Goal: Transaction & Acquisition: Purchase product/service

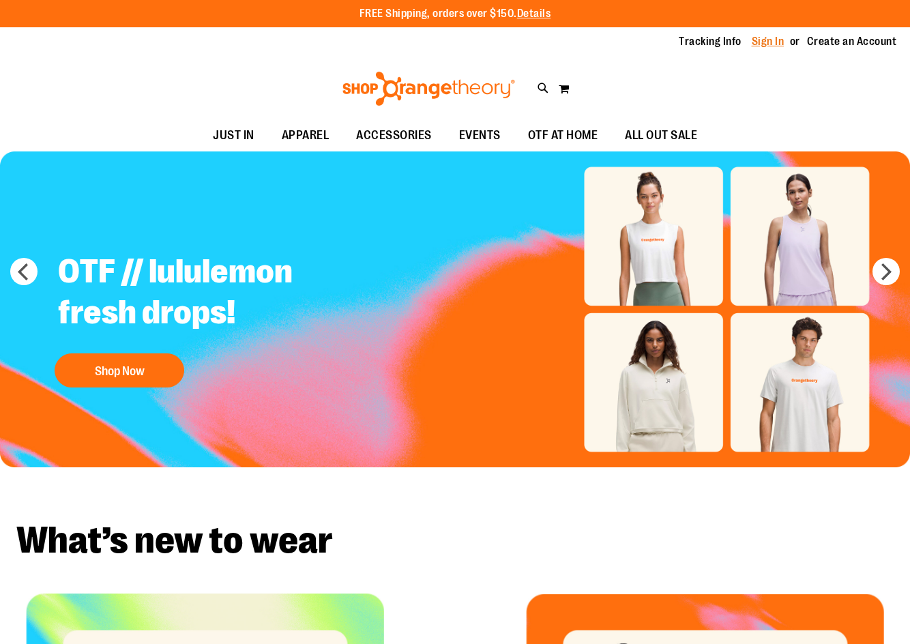
click at [755, 40] on link "Sign In" at bounding box center [767, 41] width 33 height 15
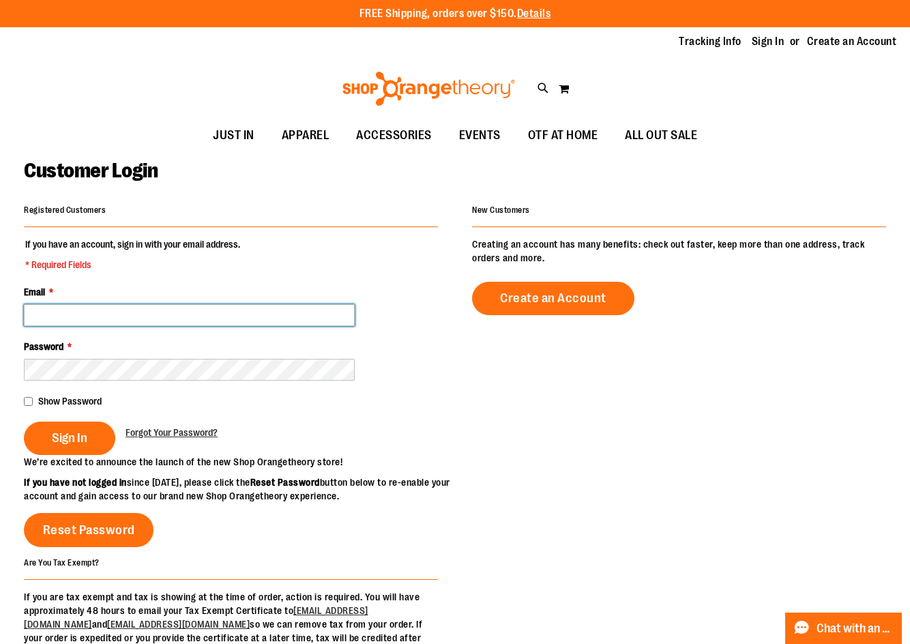
click at [250, 317] on input "Email *" at bounding box center [189, 315] width 331 height 22
type input "**********"
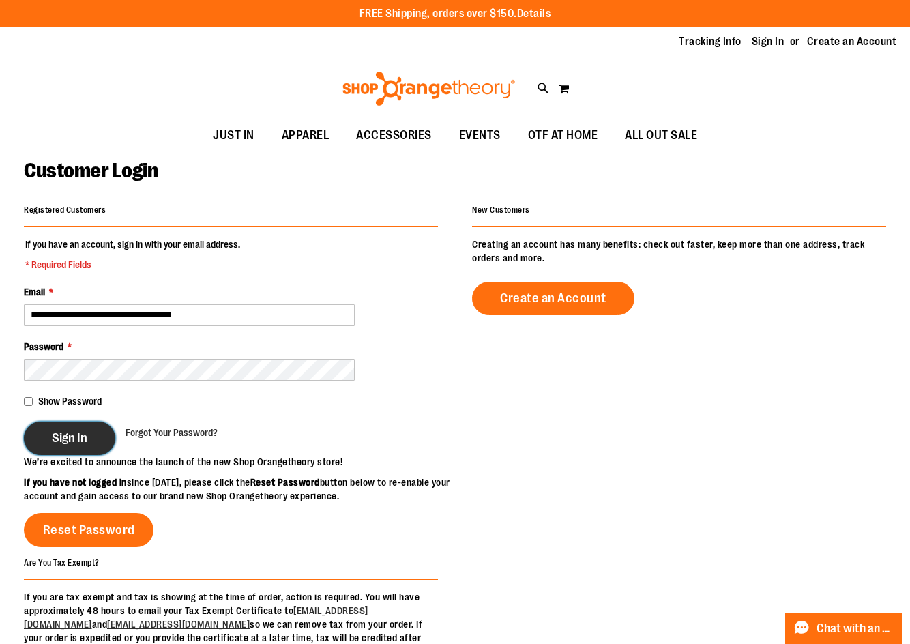
click at [50, 439] on button "Sign In" at bounding box center [69, 437] width 91 height 33
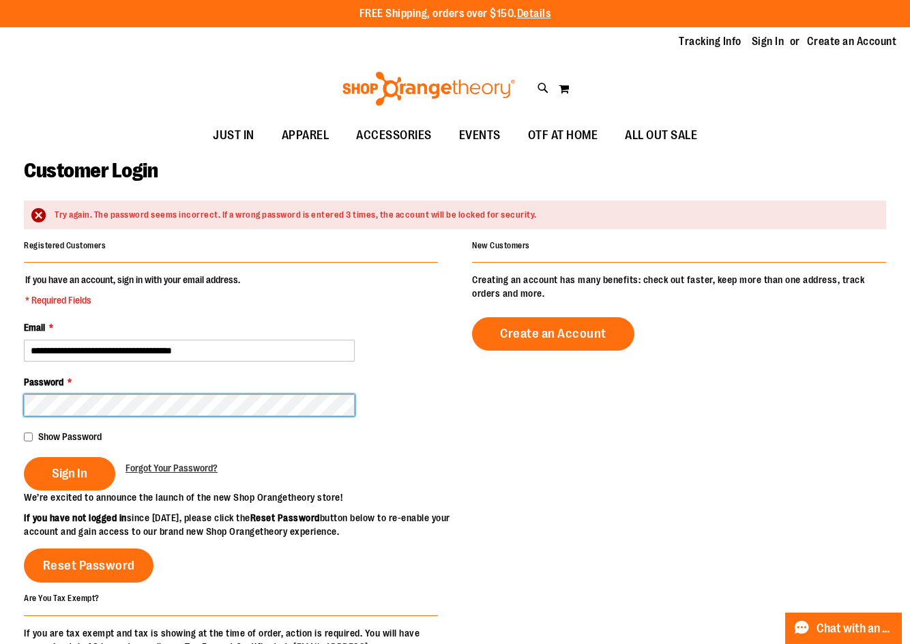
click at [24, 457] on button "Sign In" at bounding box center [69, 473] width 91 height 33
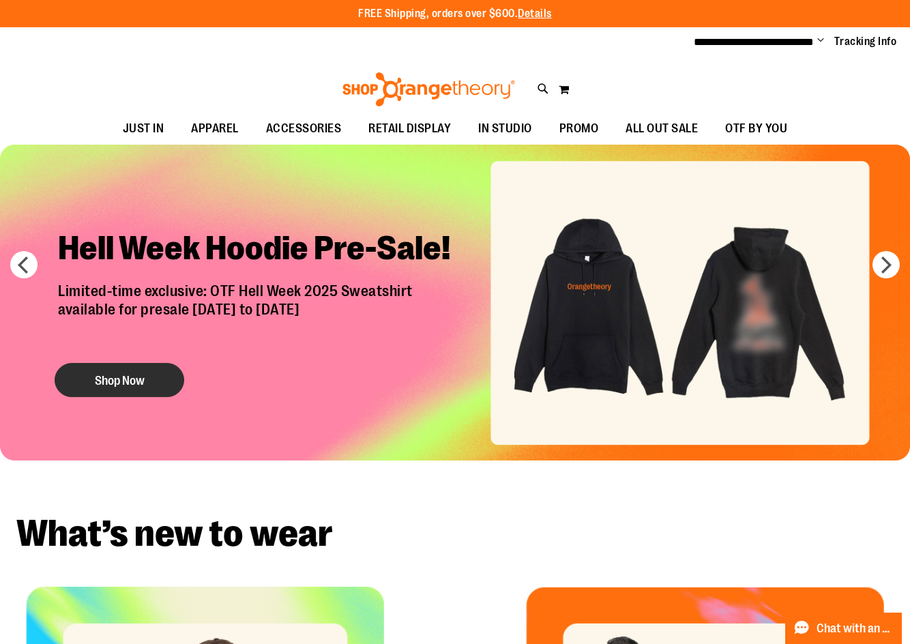
click at [147, 383] on button "Shop Now" at bounding box center [120, 380] width 130 height 34
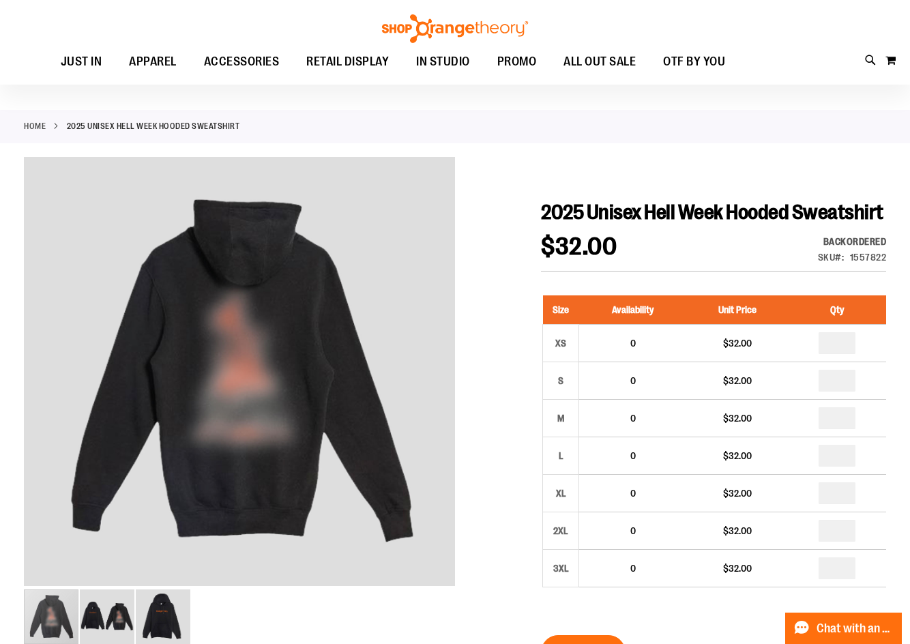
scroll to position [68, 0]
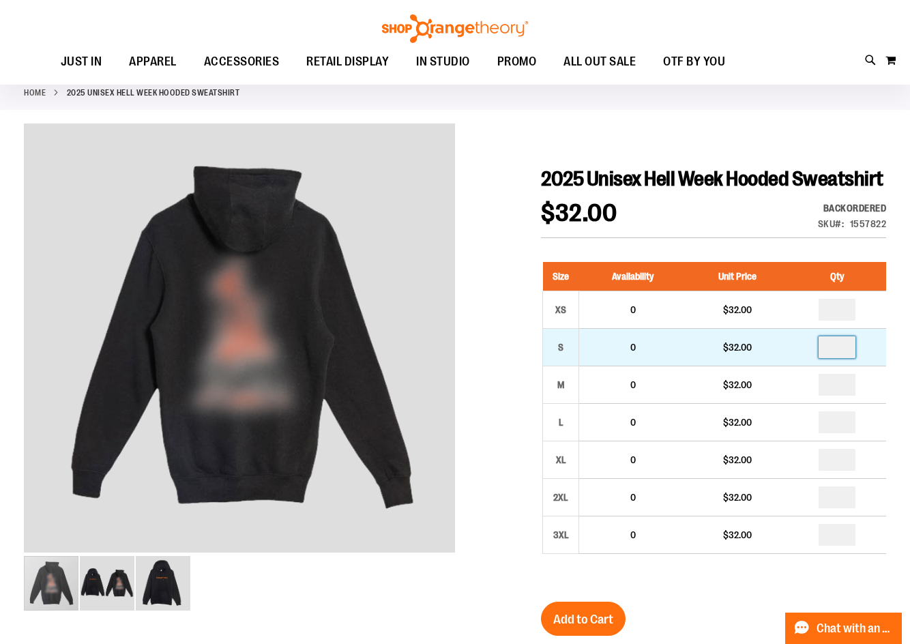
click at [850, 358] on input "number" at bounding box center [836, 347] width 37 height 22
type input "*"
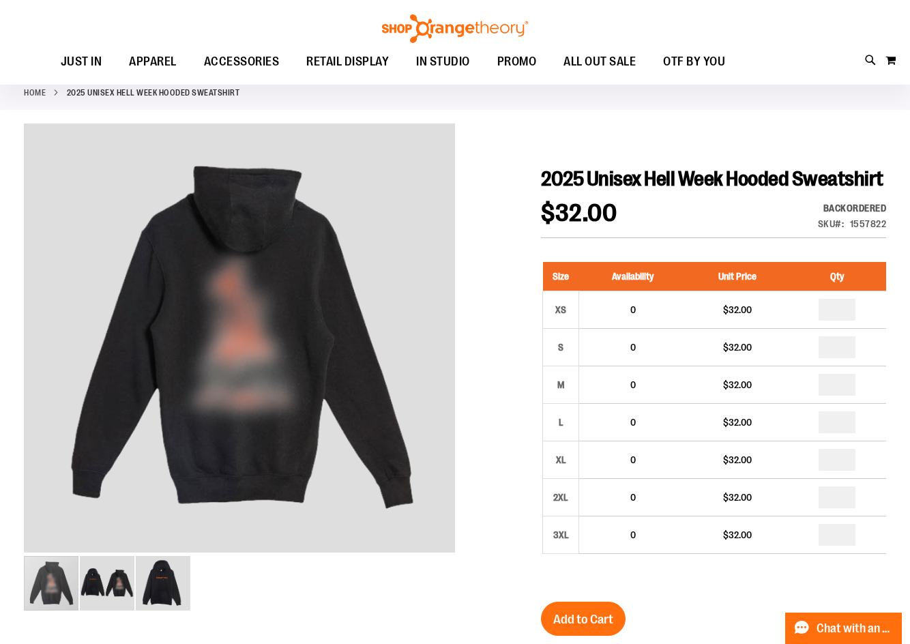
type input "*"
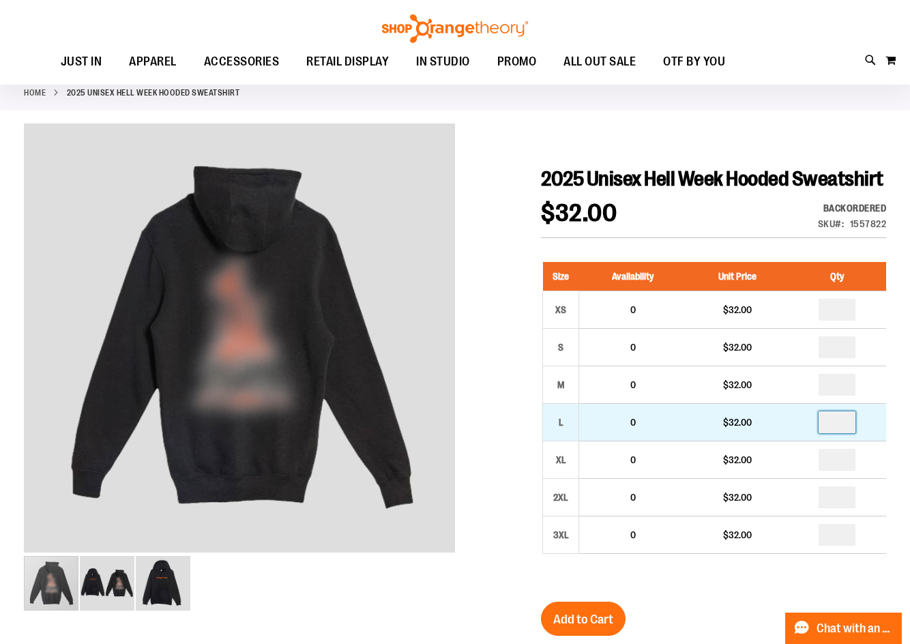
click at [845, 433] on input "number" at bounding box center [836, 422] width 37 height 22
type input "*"
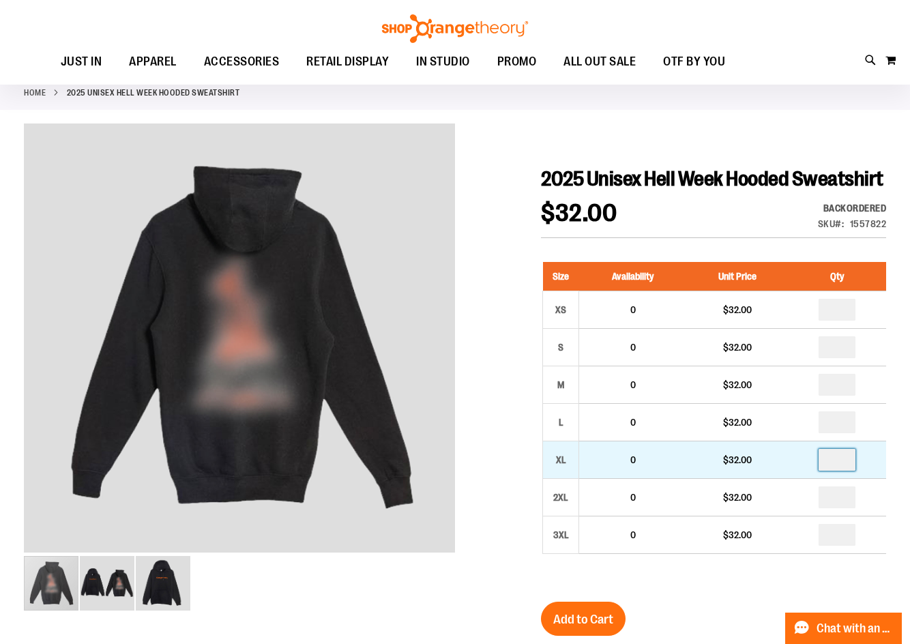
click at [848, 471] on input "number" at bounding box center [836, 460] width 37 height 22
type input "*"
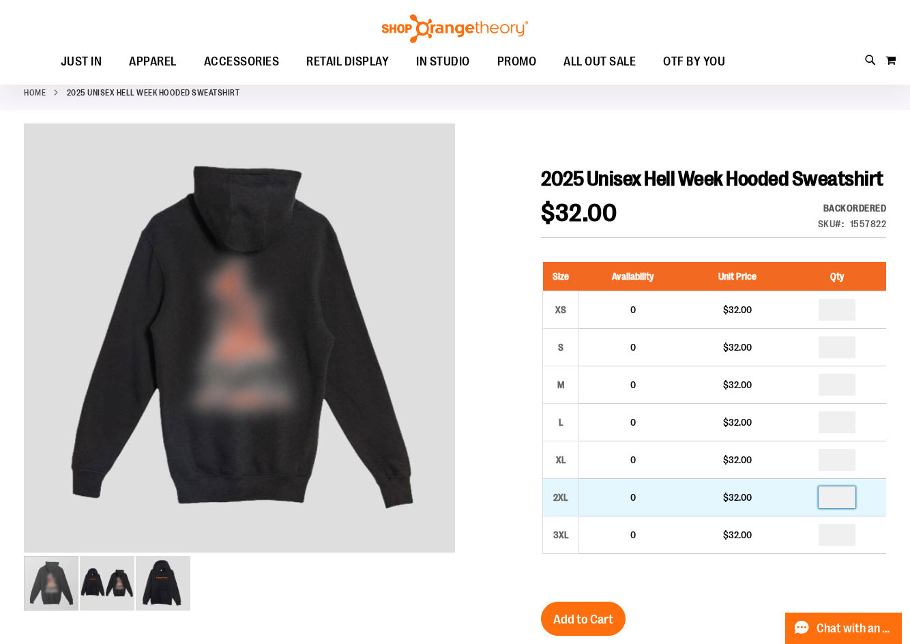
click at [844, 508] on input "number" at bounding box center [836, 497] width 37 height 22
type input "*"
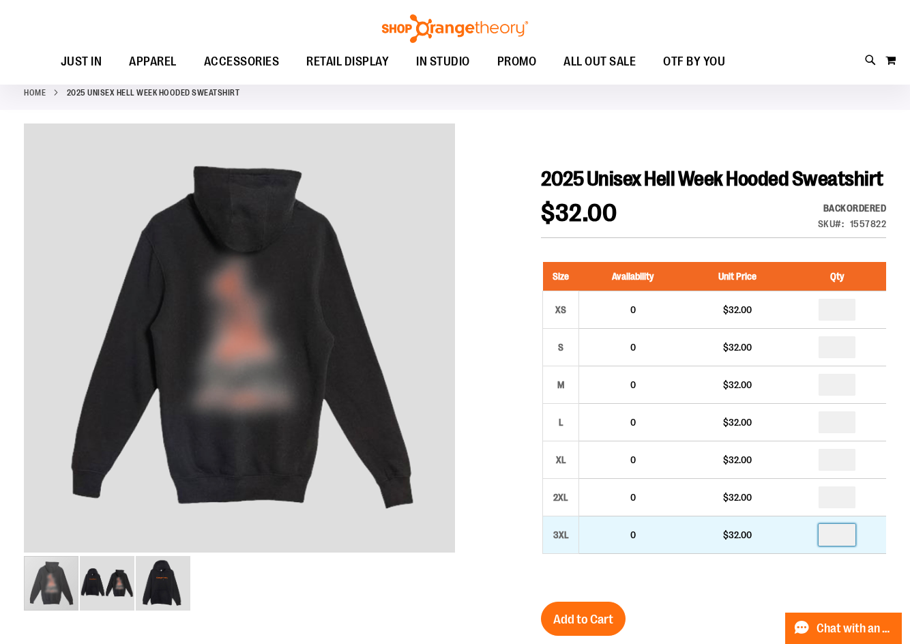
click at [848, 546] on input "number" at bounding box center [836, 535] width 37 height 22
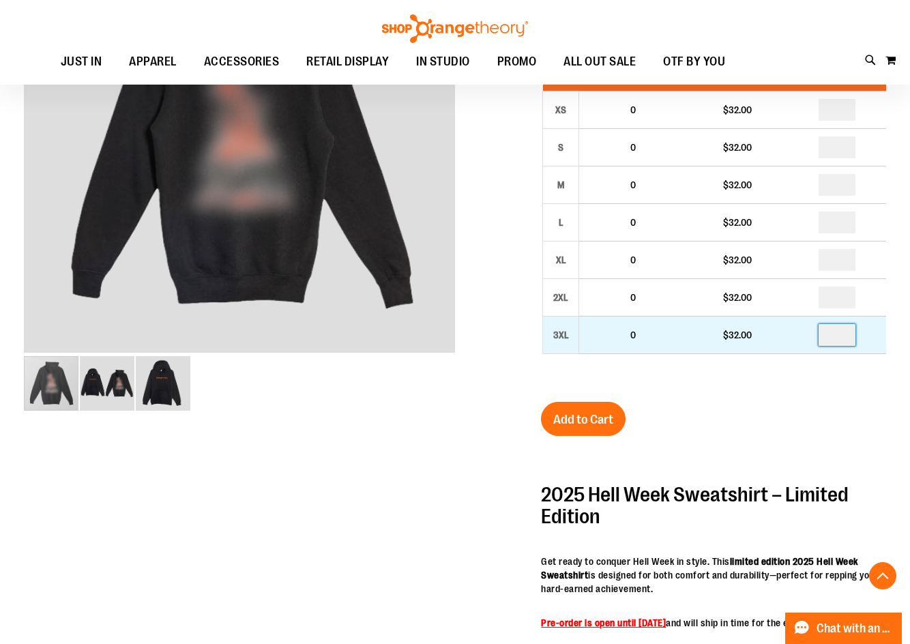
scroll to position [272, 0]
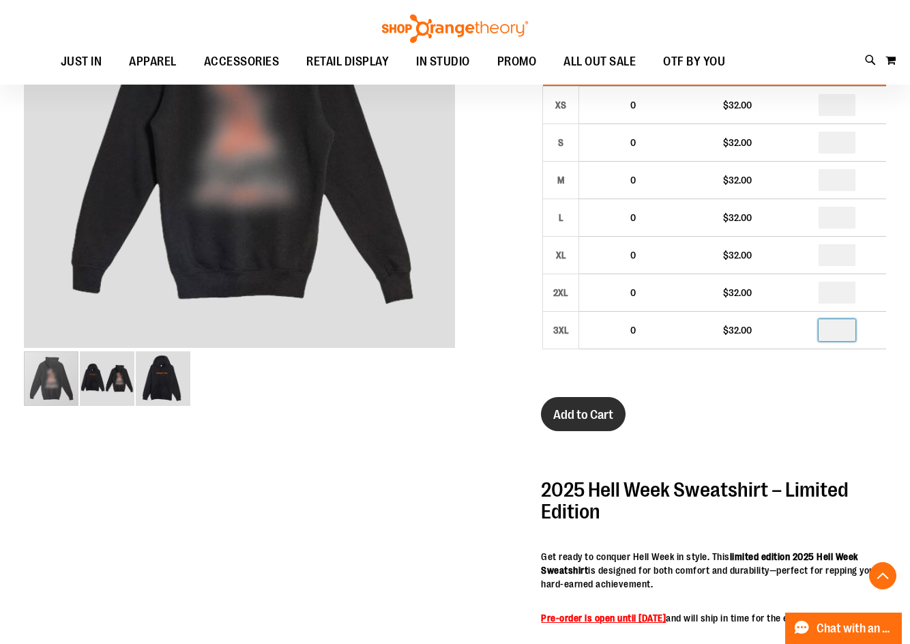
type input "*"
click at [592, 422] on span "Add to Cart" at bounding box center [583, 414] width 60 height 15
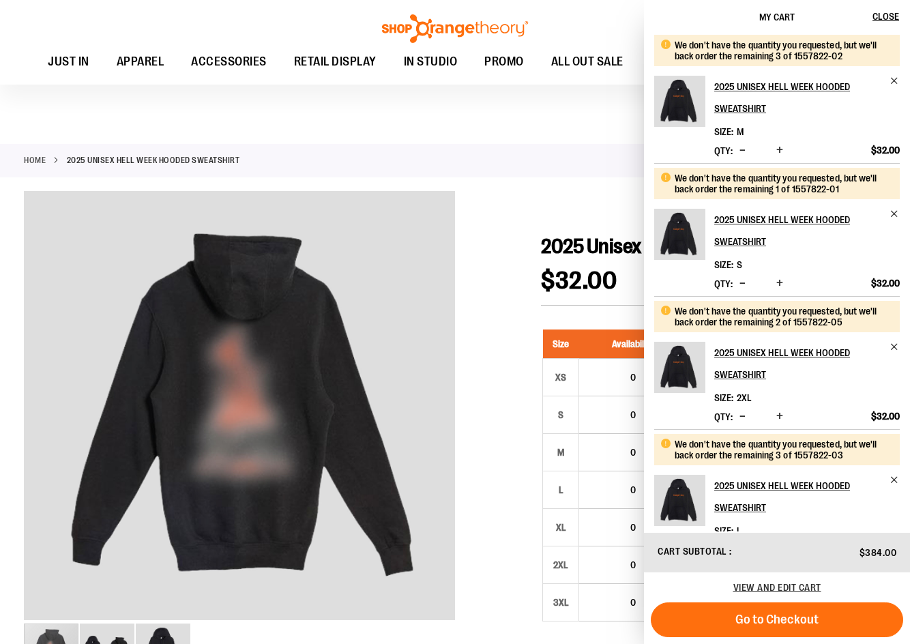
scroll to position [340, 0]
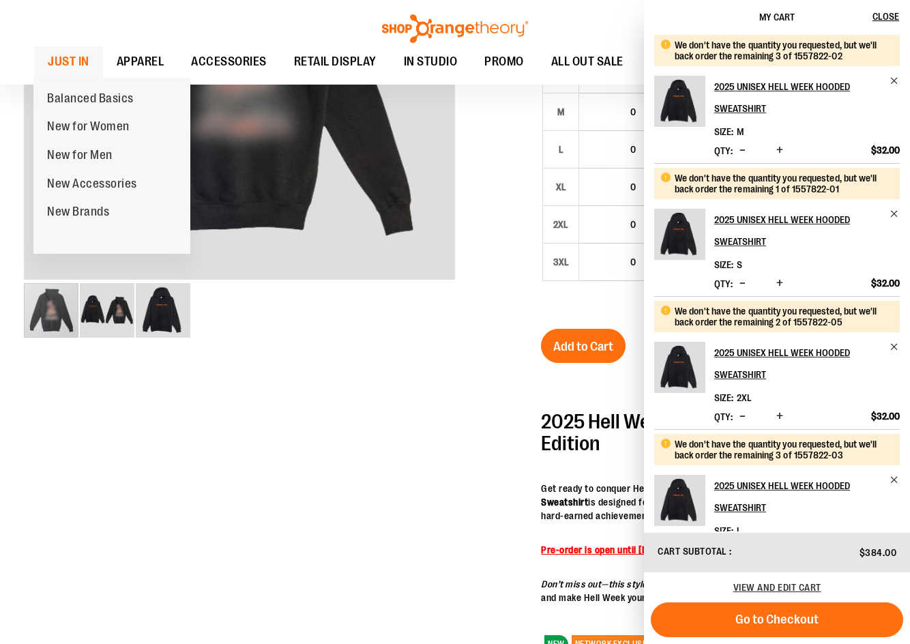
click at [83, 68] on span "JUST IN" at bounding box center [69, 61] width 42 height 31
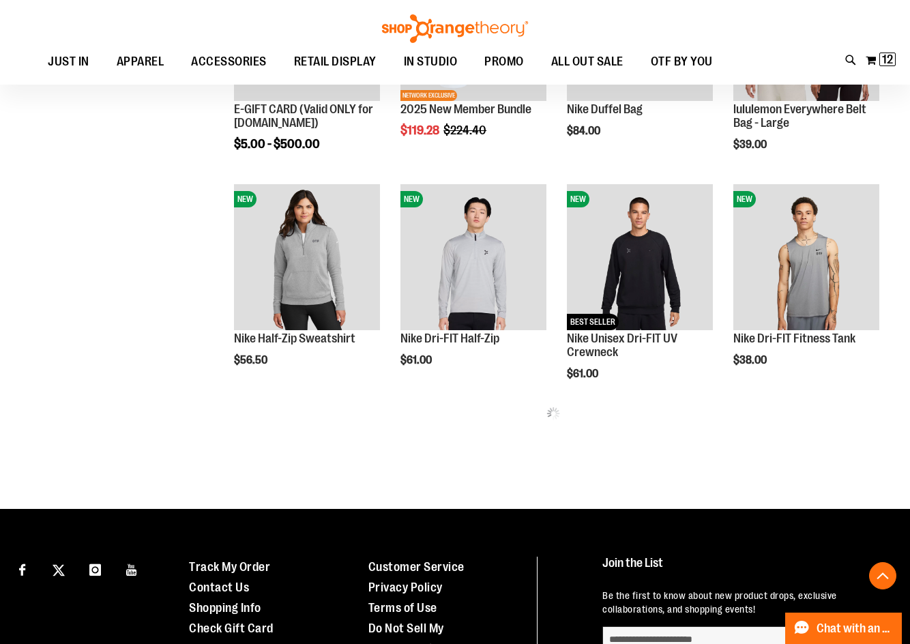
scroll to position [613, 0]
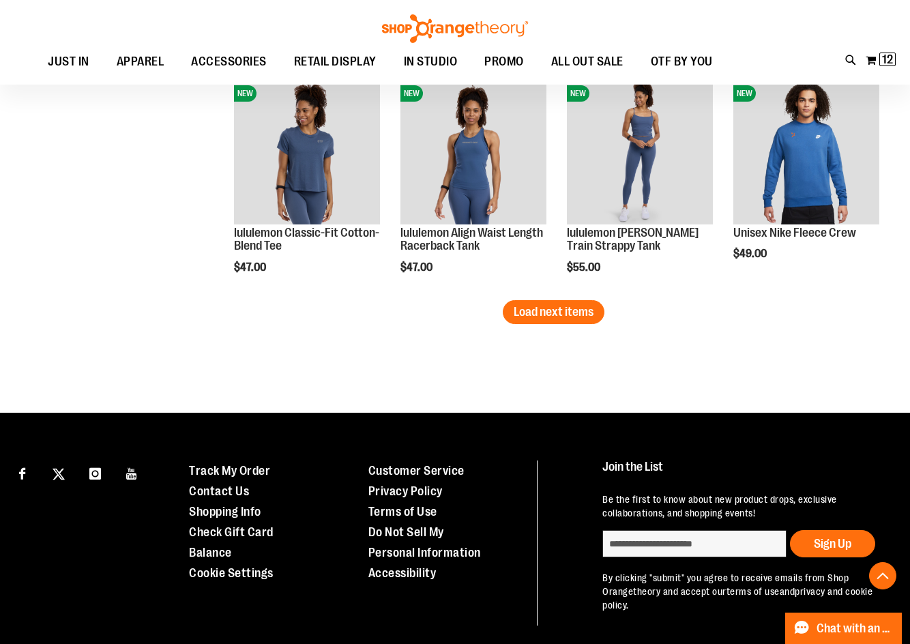
scroll to position [2045, 0]
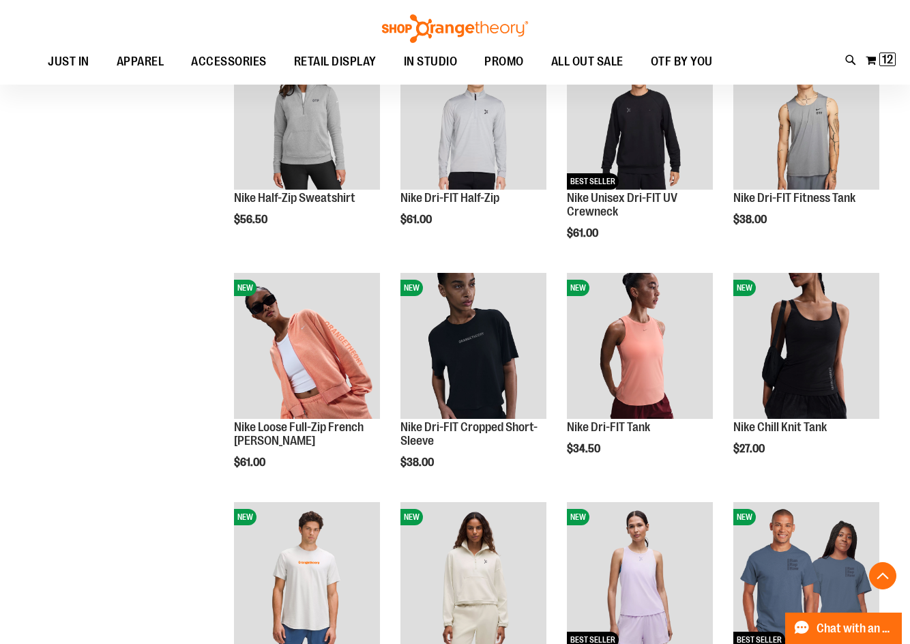
scroll to position [545, 0]
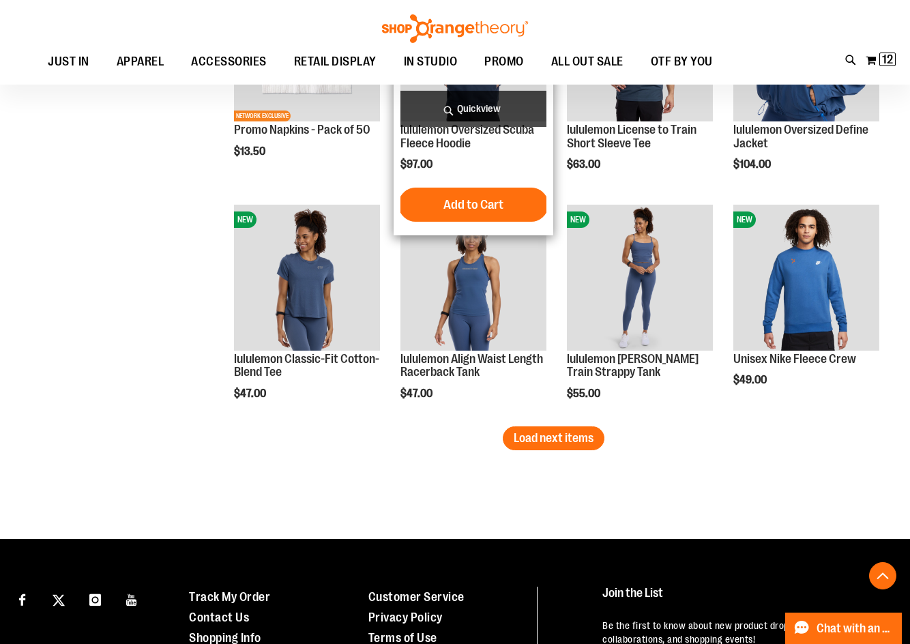
scroll to position [1977, 0]
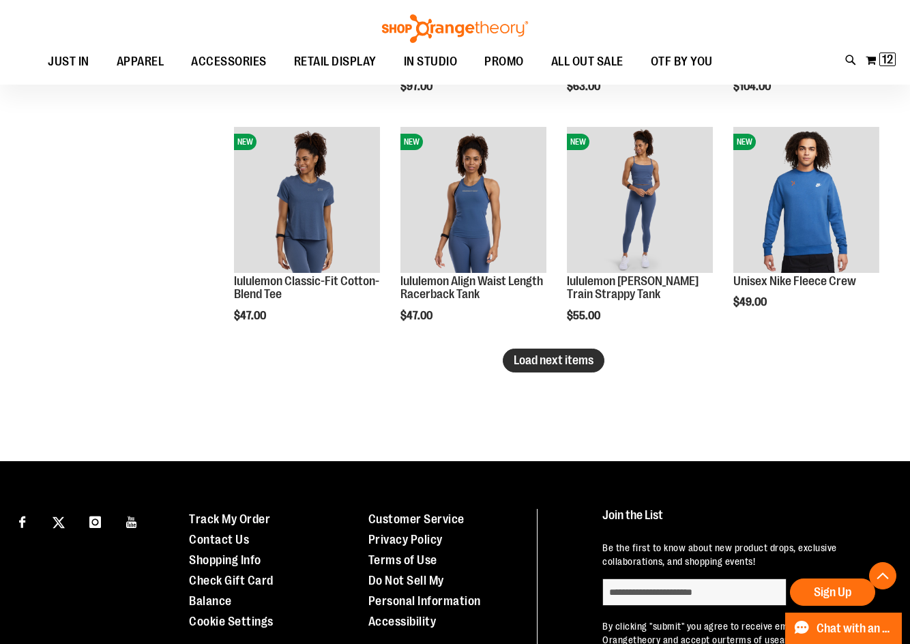
click at [572, 367] on span "Load next items" at bounding box center [553, 360] width 80 height 14
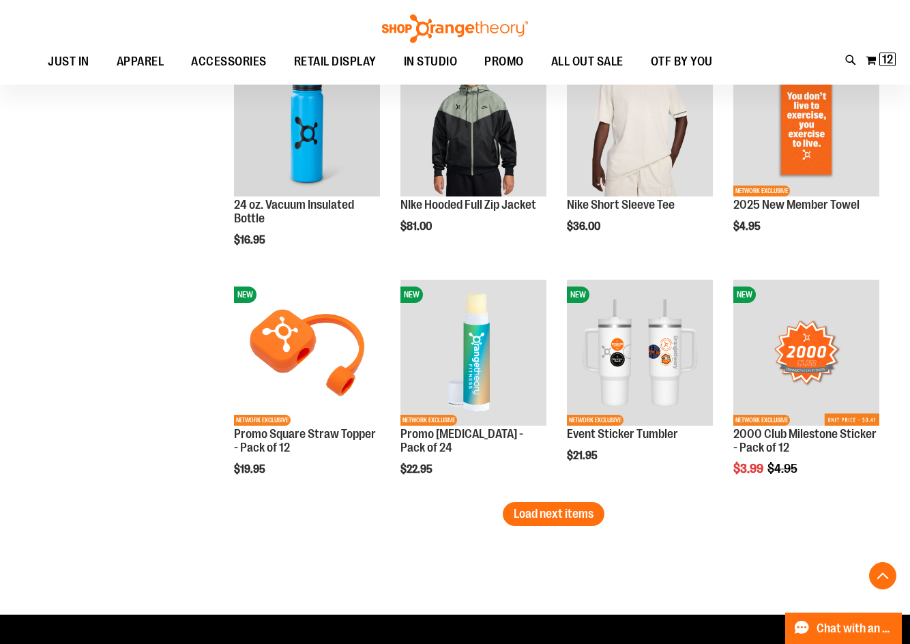
scroll to position [2522, 0]
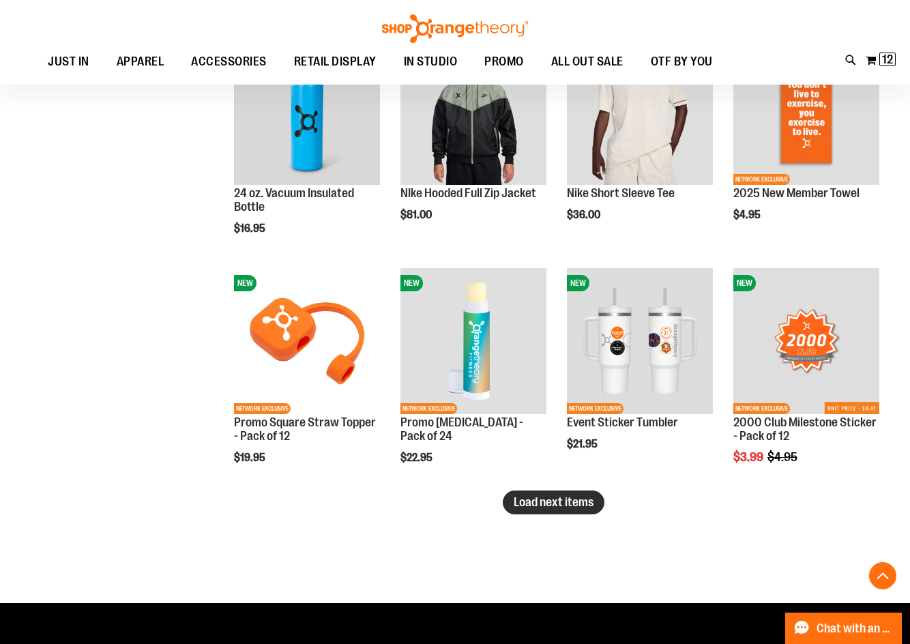
click at [573, 513] on button "Load next items" at bounding box center [554, 502] width 102 height 24
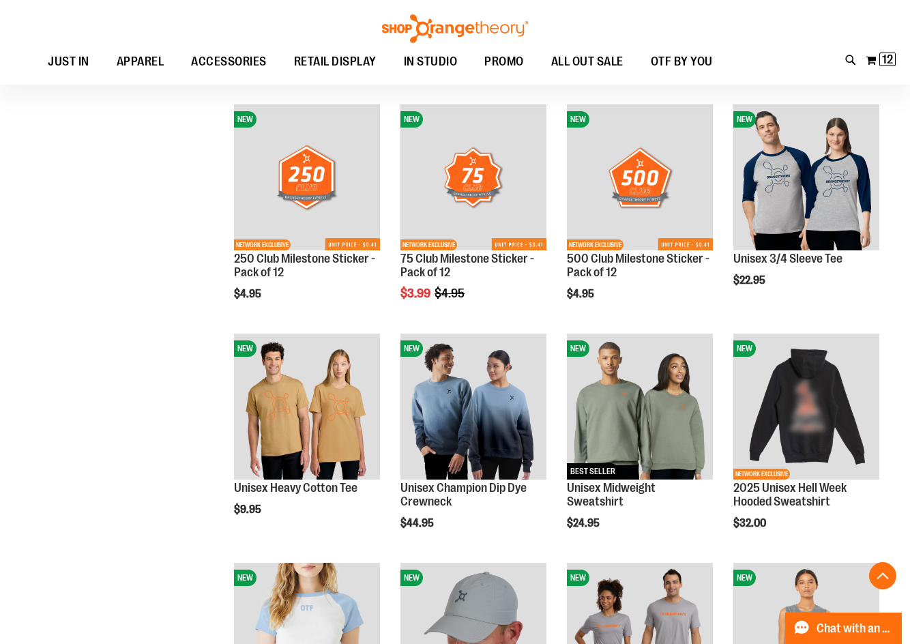
scroll to position [3068, 0]
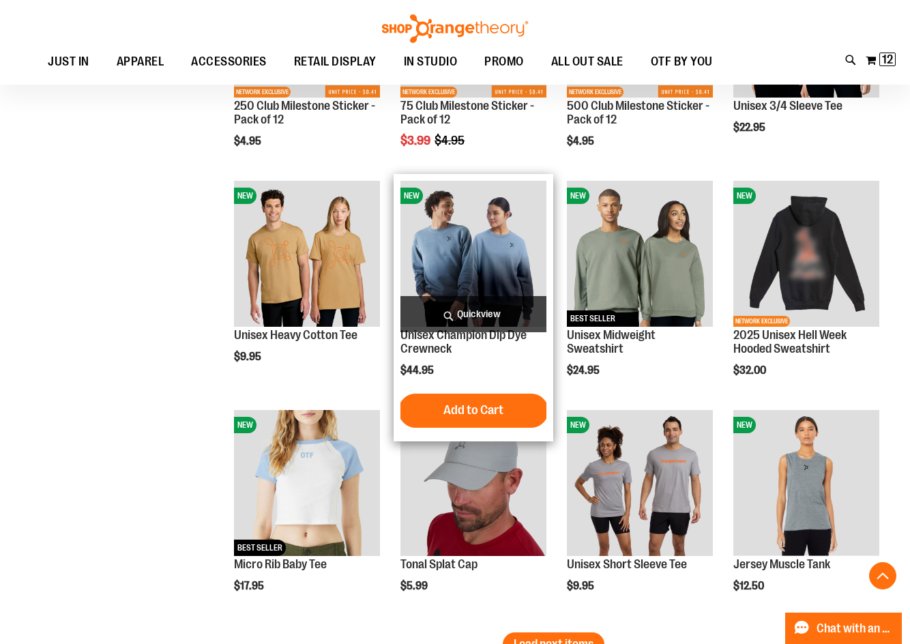
click at [479, 237] on img "product" at bounding box center [473, 254] width 146 height 146
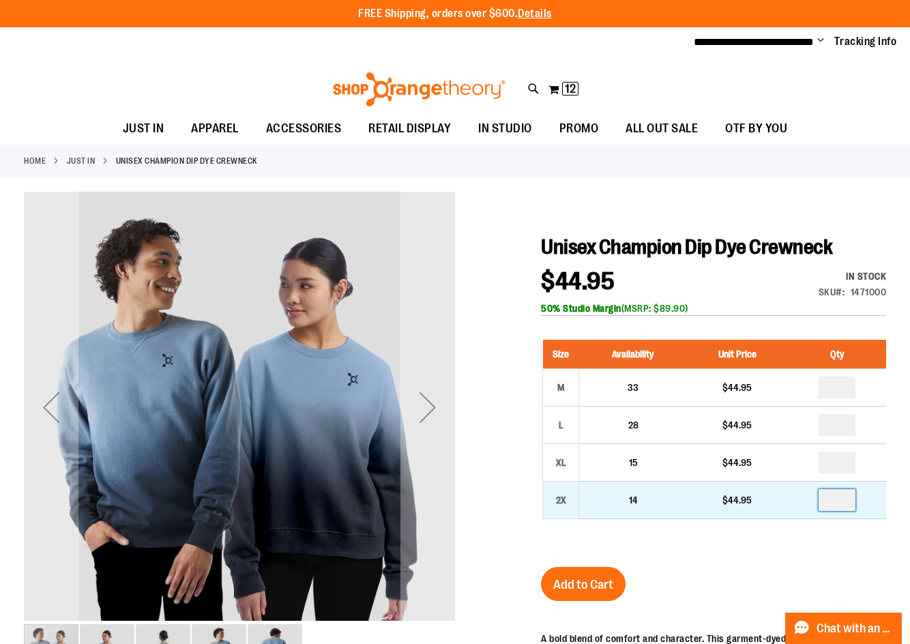
click at [848, 511] on input "number" at bounding box center [836, 500] width 37 height 22
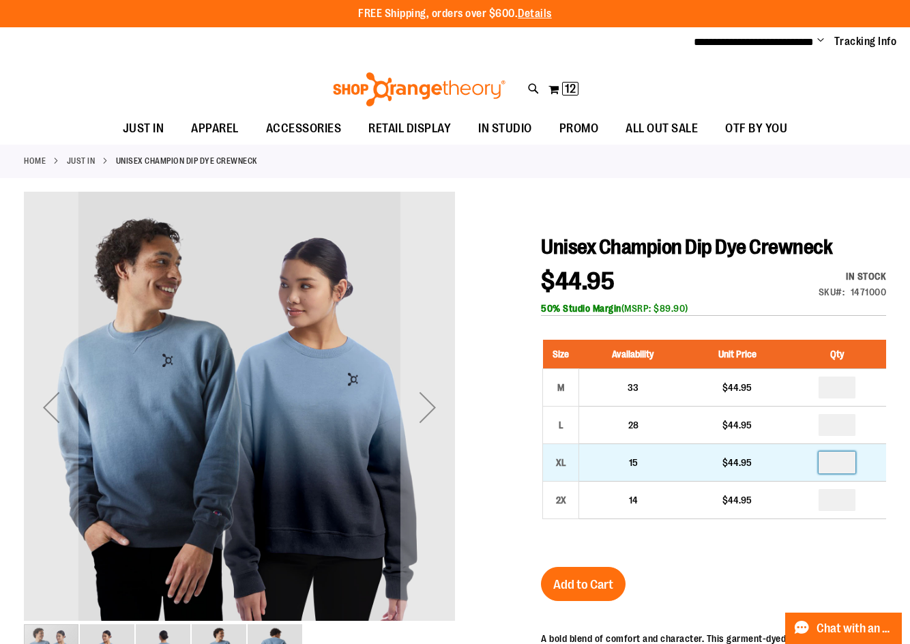
type input "*"
click at [844, 473] on input "number" at bounding box center [836, 462] width 37 height 22
type input "*"
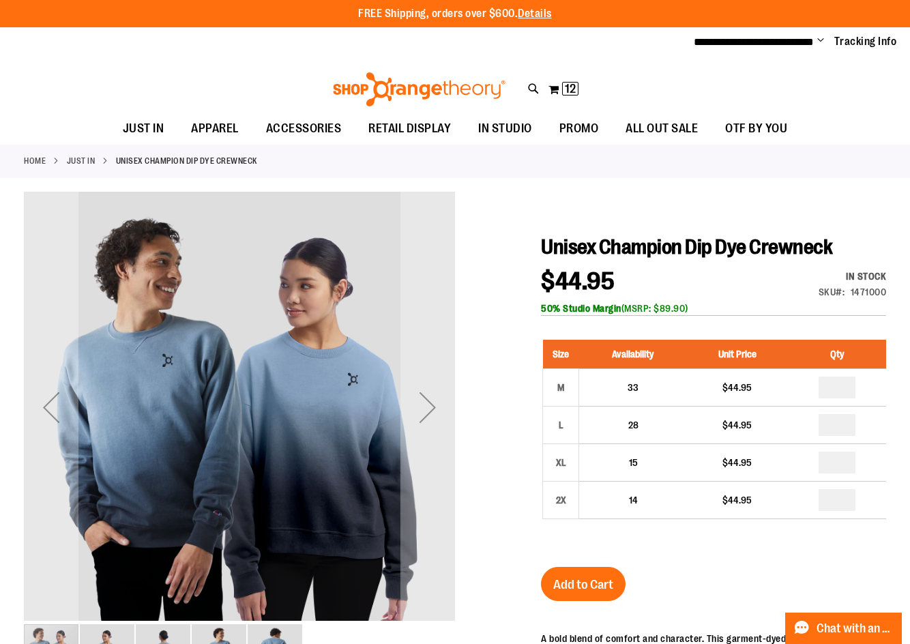
type input "*"
click at [597, 592] on span "Add to Cart" at bounding box center [583, 584] width 60 height 15
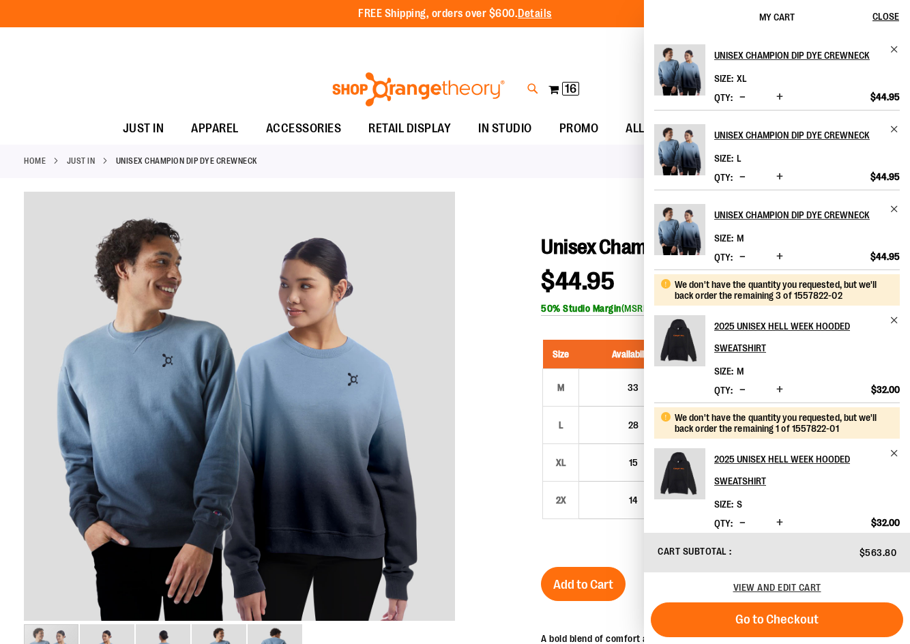
click at [527, 89] on icon at bounding box center [533, 89] width 12 height 16
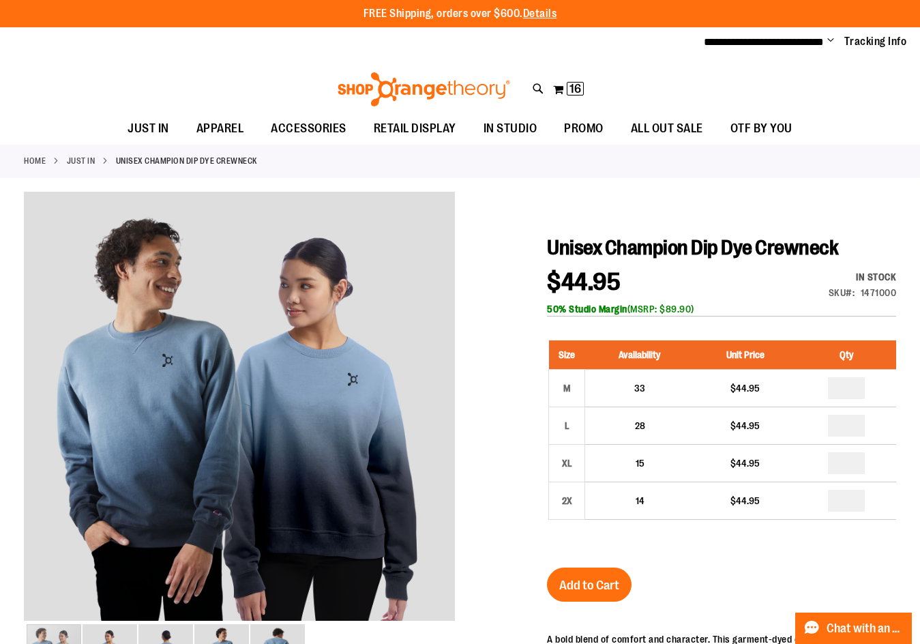
click at [524, 79] on input "Search" at bounding box center [459, 77] width 727 height 45
type input "*****"
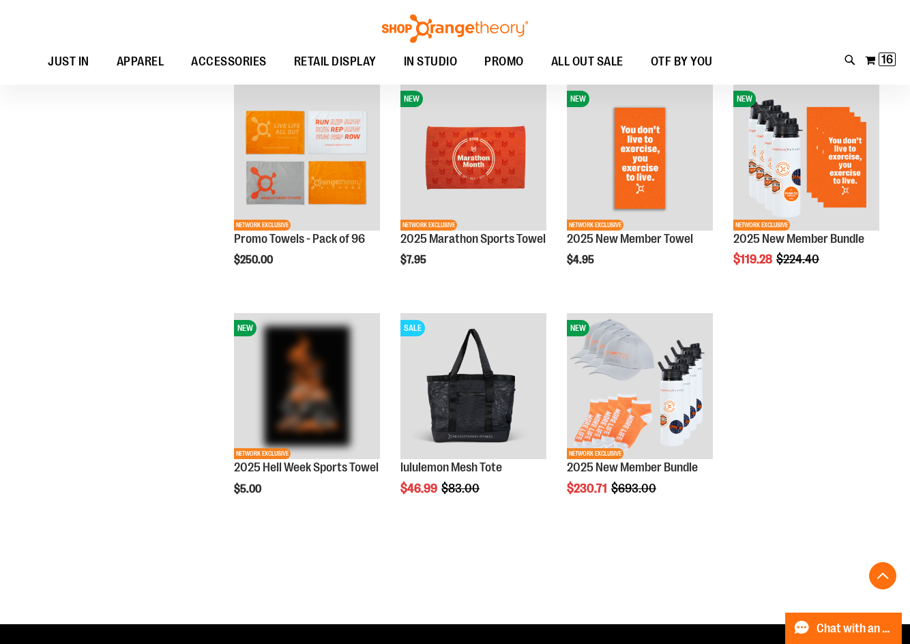
scroll to position [408, 0]
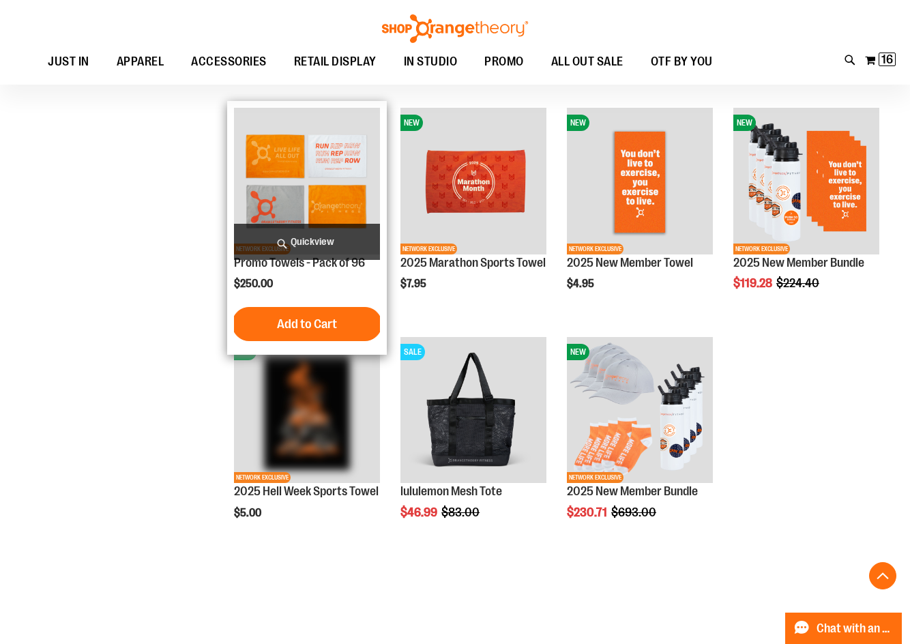
click at [297, 194] on img "product" at bounding box center [307, 181] width 146 height 146
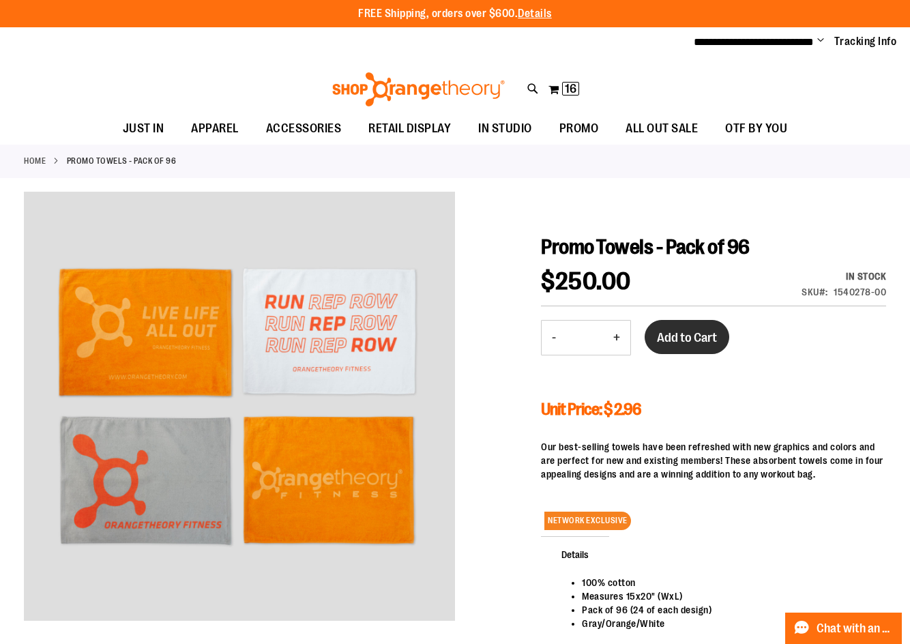
click at [668, 345] on span "Add to Cart" at bounding box center [687, 337] width 60 height 15
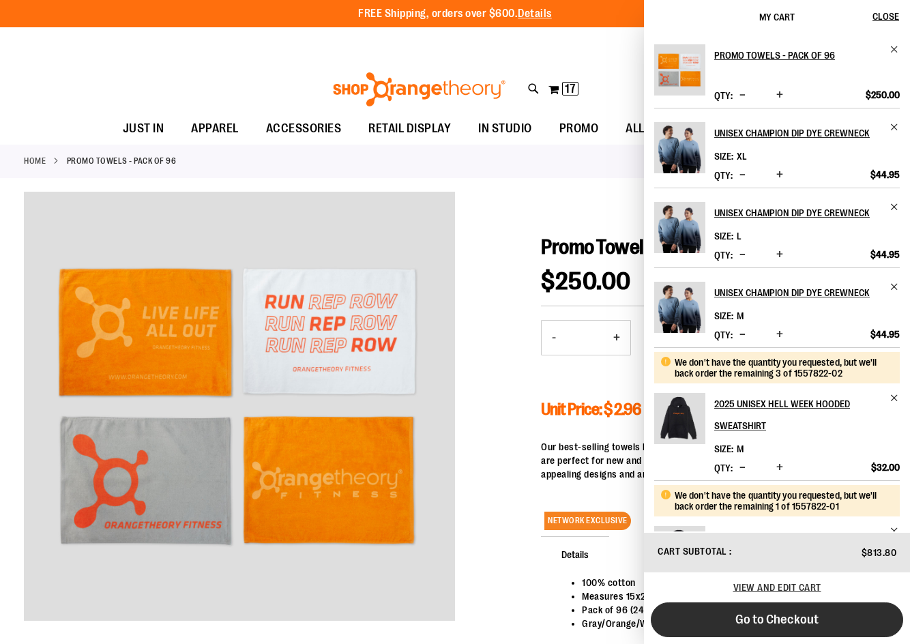
click at [737, 622] on span "Go to Checkout" at bounding box center [776, 619] width 83 height 15
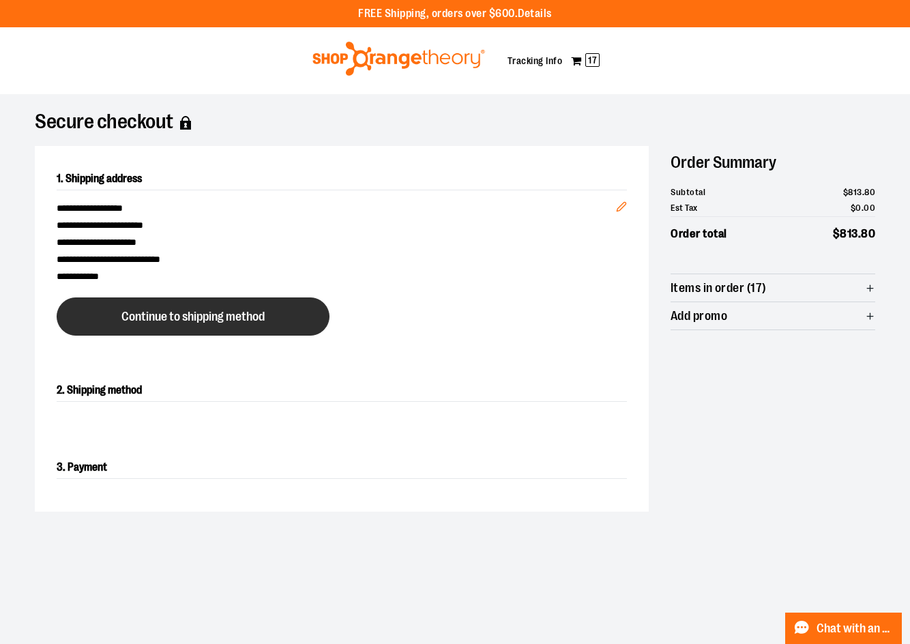
click at [254, 336] on button "Continue to shipping method" at bounding box center [193, 316] width 273 height 38
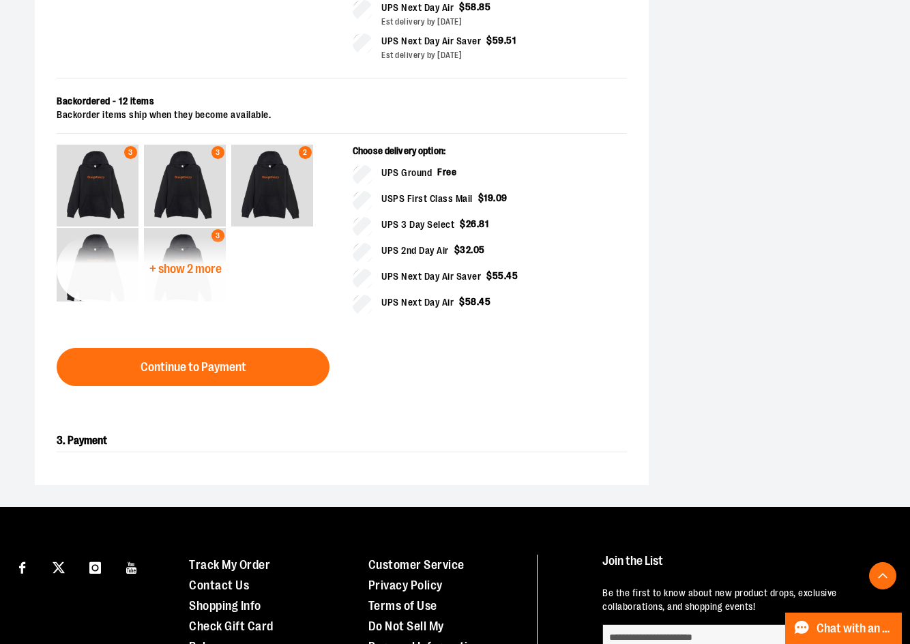
scroll to position [675, 0]
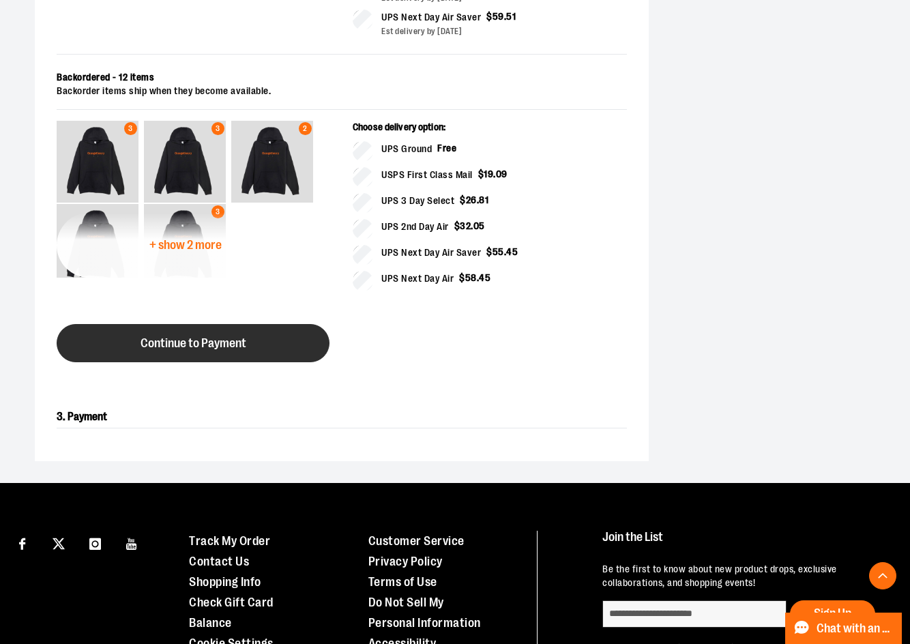
click at [265, 362] on button "Continue to Payment" at bounding box center [193, 343] width 273 height 38
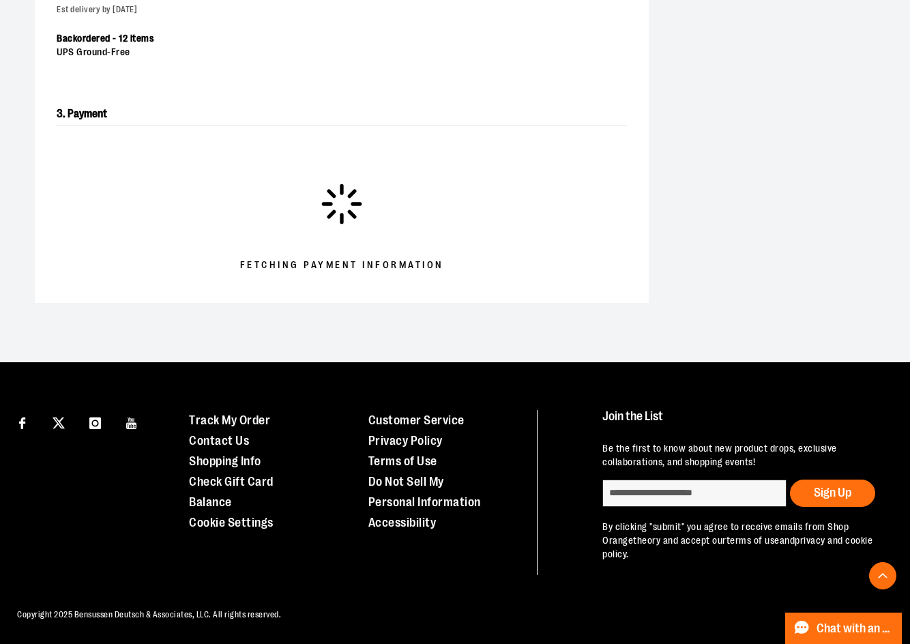
scroll to position [301, 0]
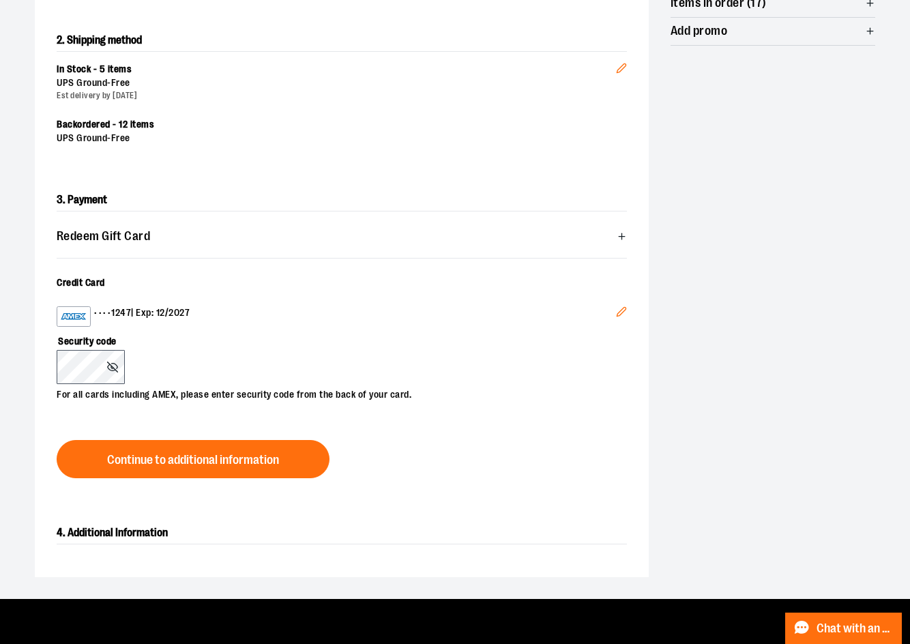
click at [616, 316] on icon "Edit" at bounding box center [620, 311] width 9 height 9
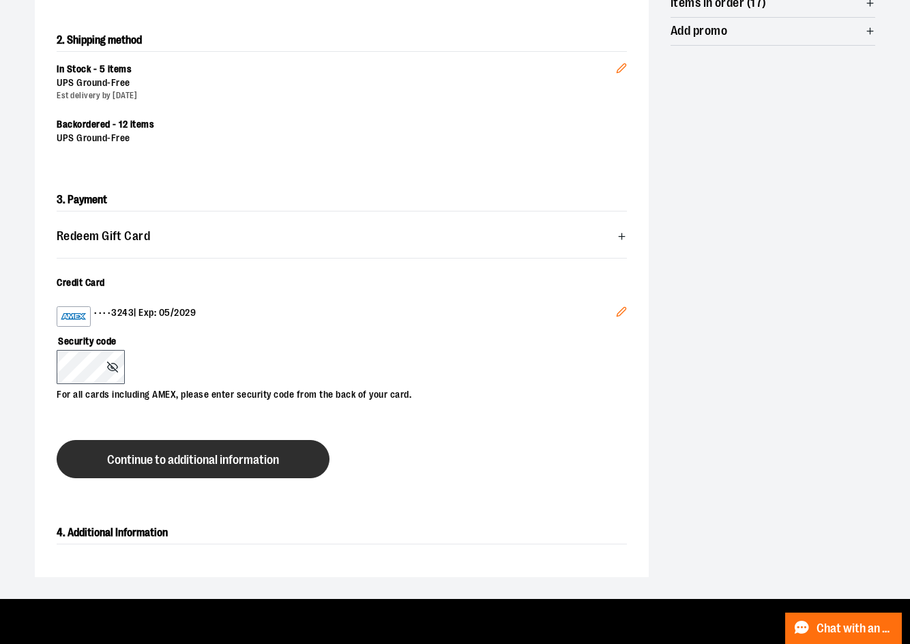
click at [172, 466] on span "Continue to additional information" at bounding box center [193, 459] width 172 height 13
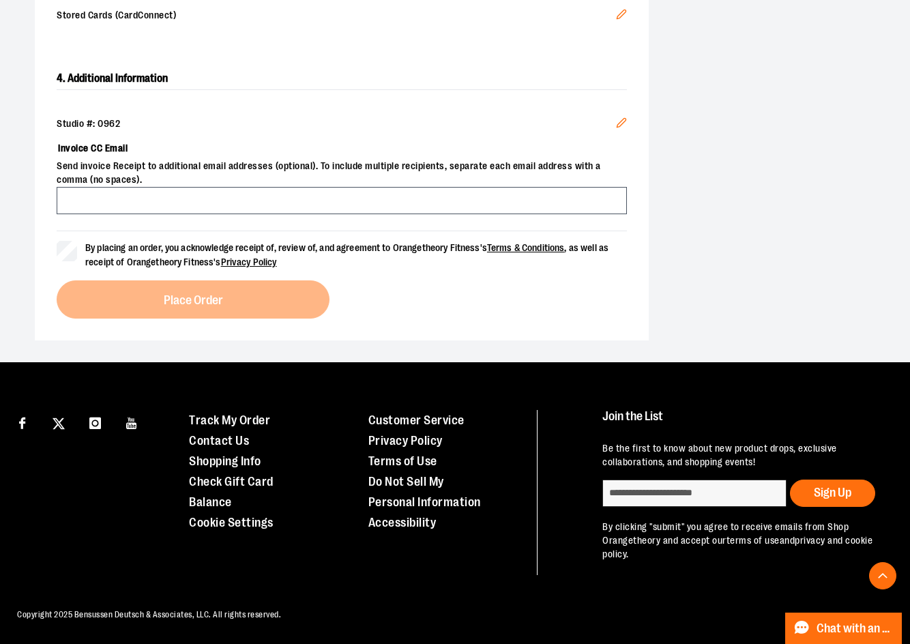
scroll to position [574, 0]
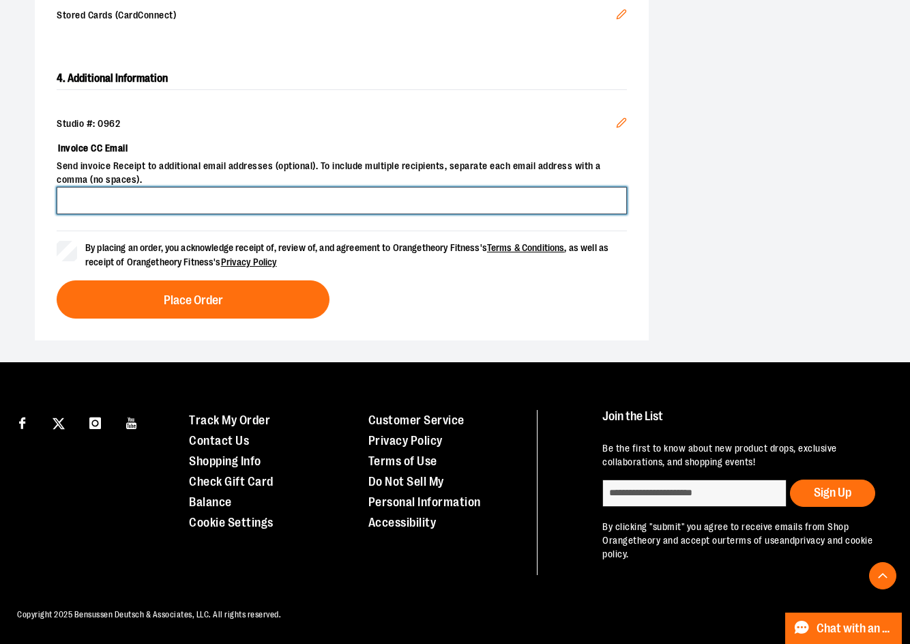
click at [172, 214] on input "Invoice CC Email" at bounding box center [342, 200] width 570 height 27
type input "**********"
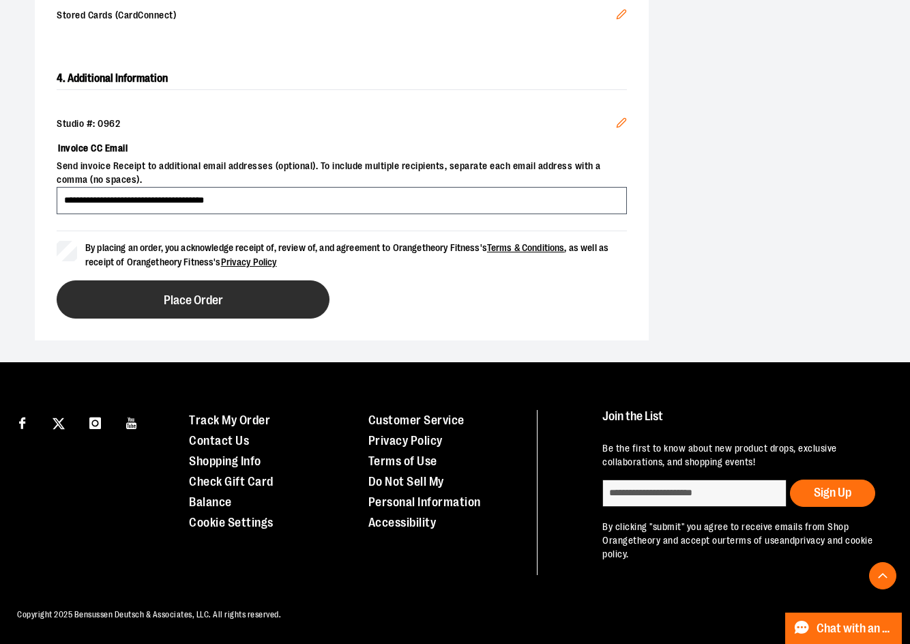
click at [227, 318] on button "Place Order" at bounding box center [193, 299] width 273 height 38
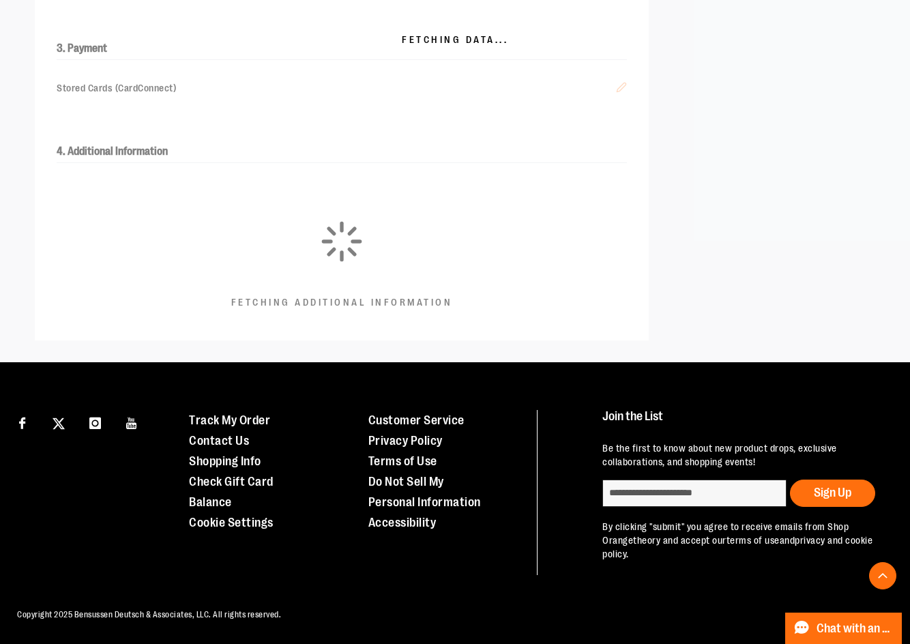
scroll to position [559, 0]
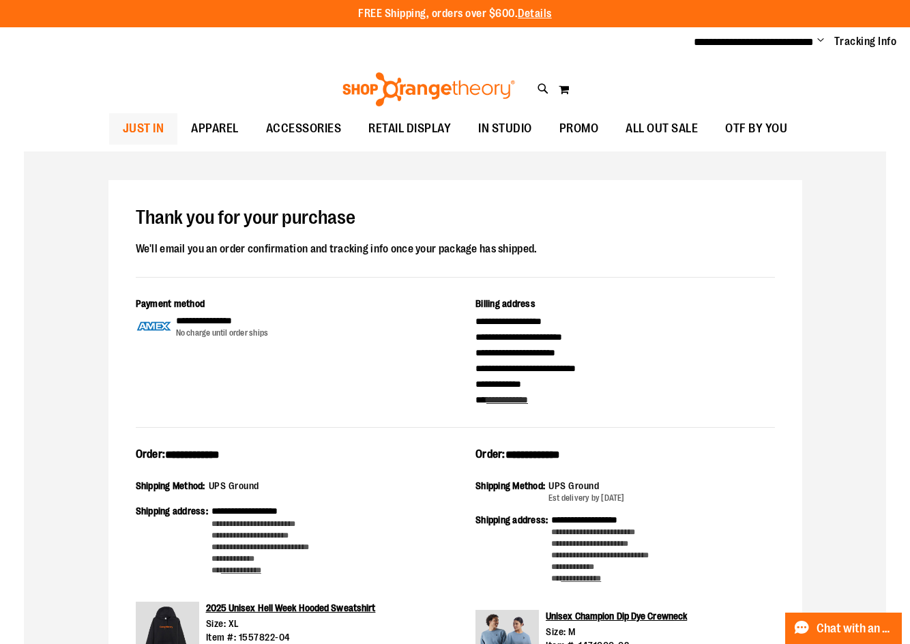
click at [123, 117] on span "JUST IN" at bounding box center [144, 128] width 42 height 31
